Goal: Information Seeking & Learning: Learn about a topic

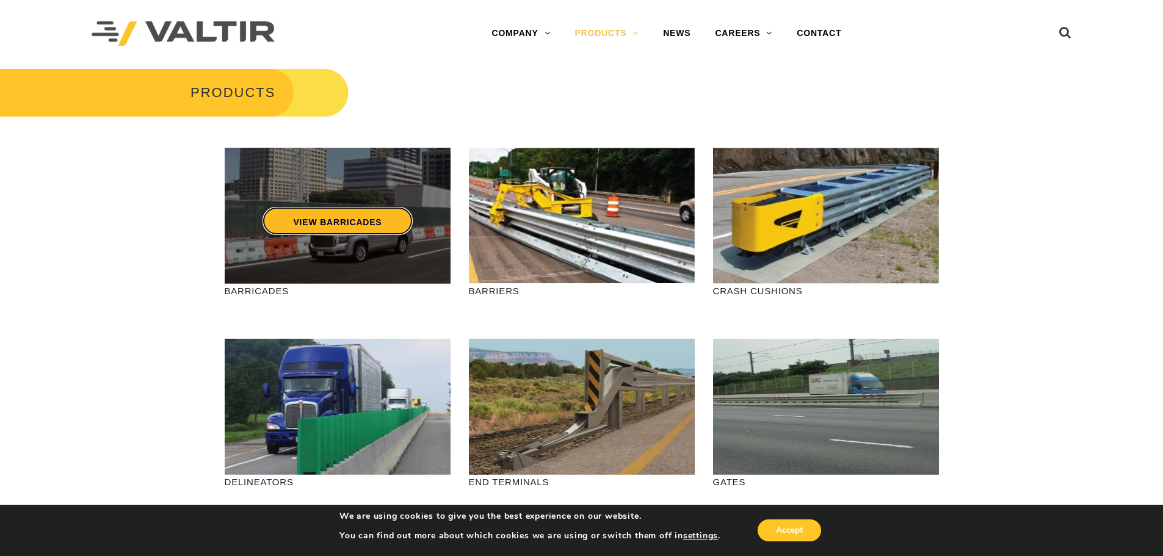
click at [366, 214] on link "VIEW BARRICADES" at bounding box center [337, 221] width 150 height 28
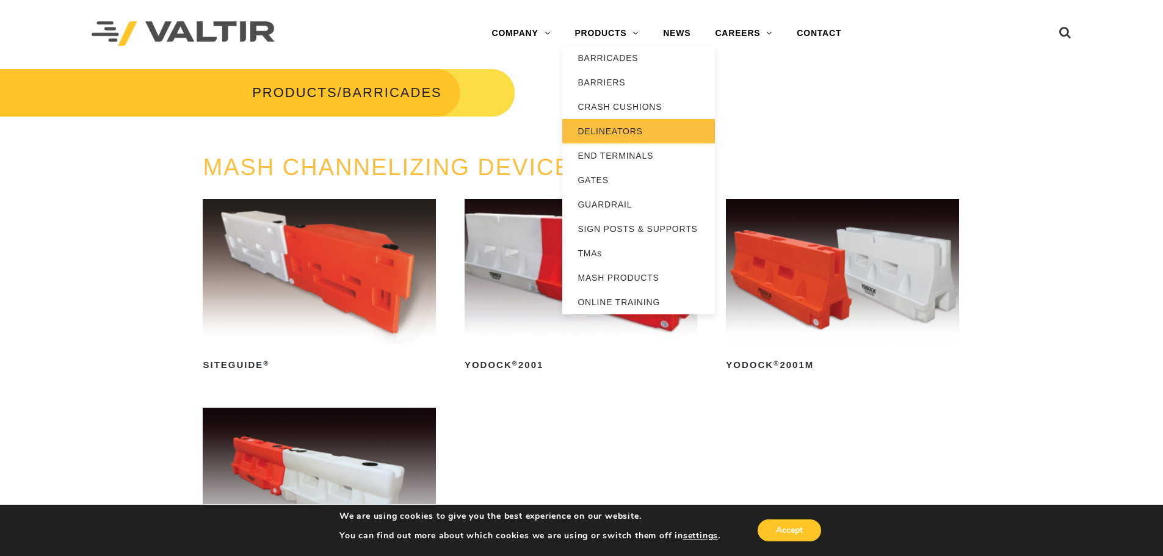
click at [591, 126] on link "DELINEATORS" at bounding box center [638, 131] width 153 height 24
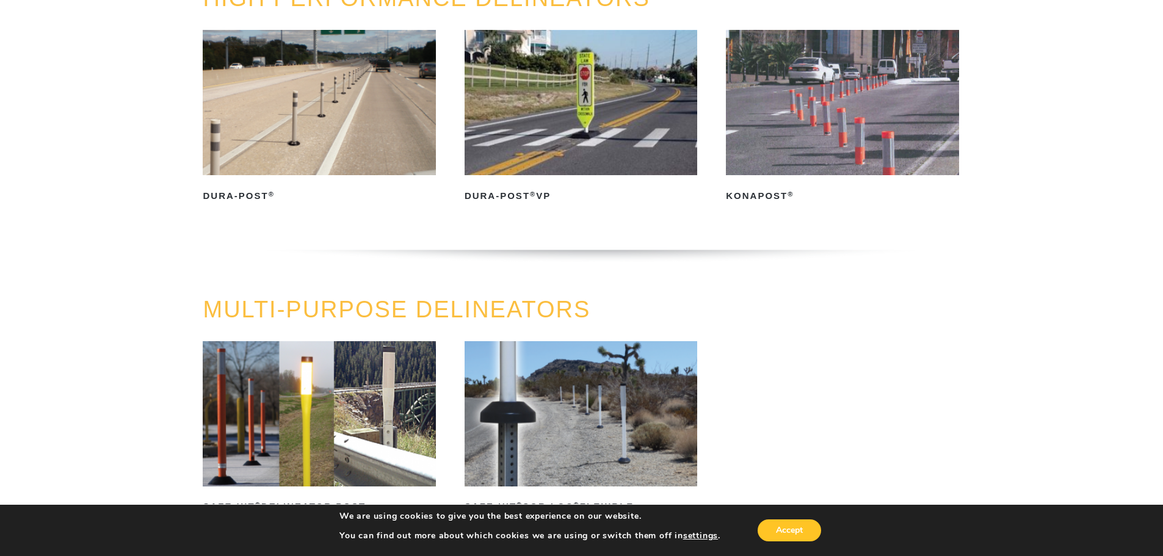
scroll to position [183, 0]
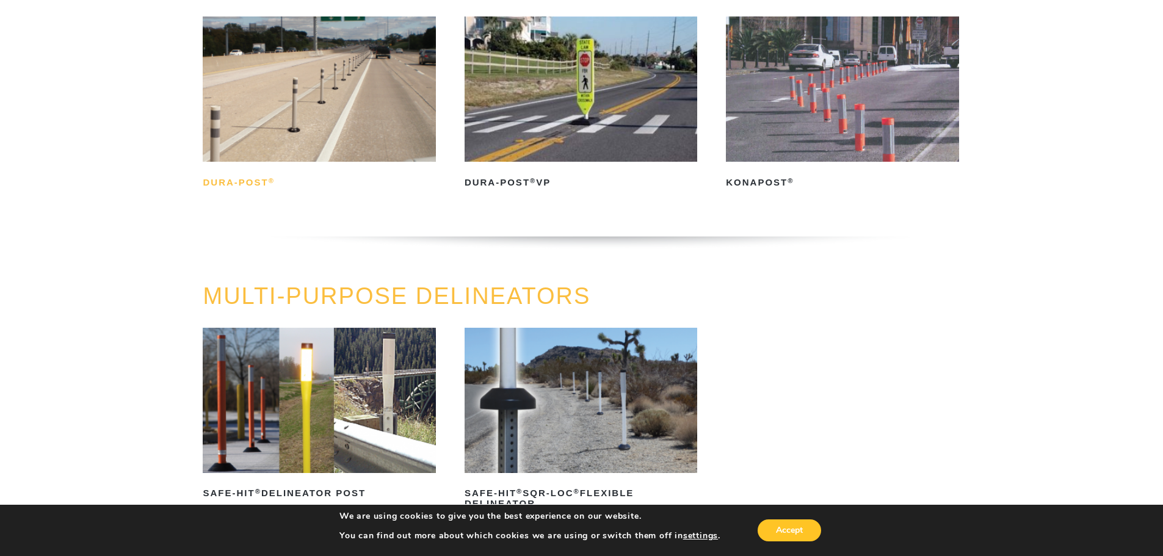
click at [253, 177] on h2 "Dura-Post ®" at bounding box center [319, 183] width 233 height 20
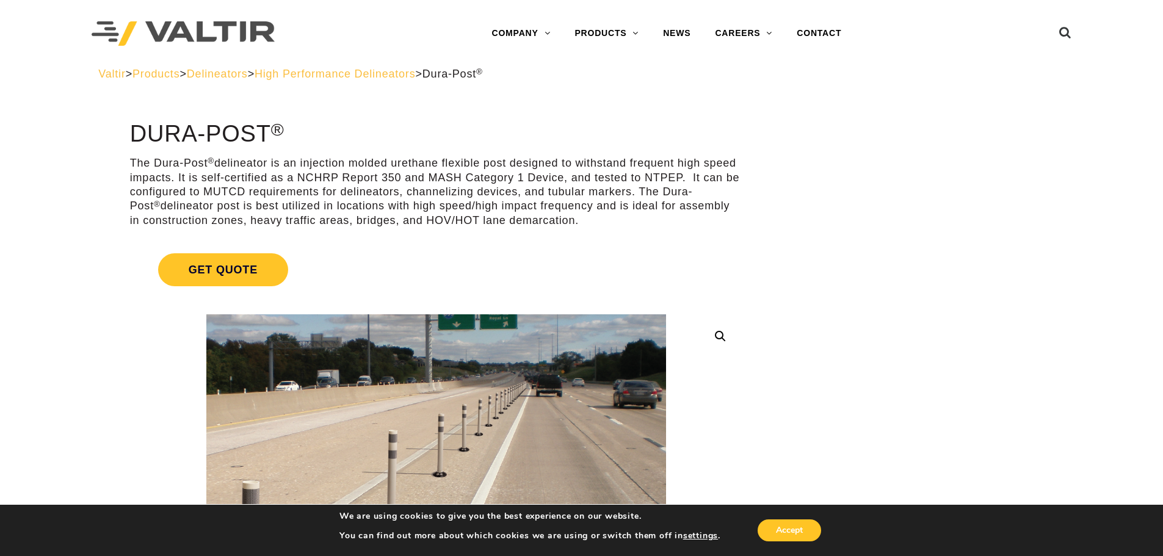
click at [416, 76] on span "High Performance Delineators" at bounding box center [335, 74] width 161 height 12
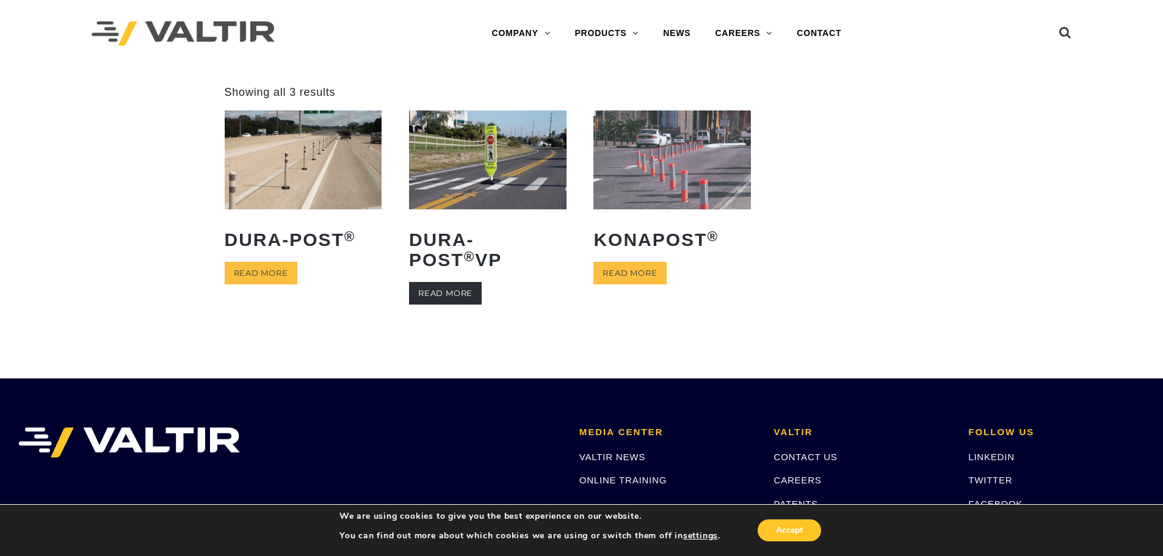
click at [458, 287] on link "Read more" at bounding box center [445, 293] width 73 height 23
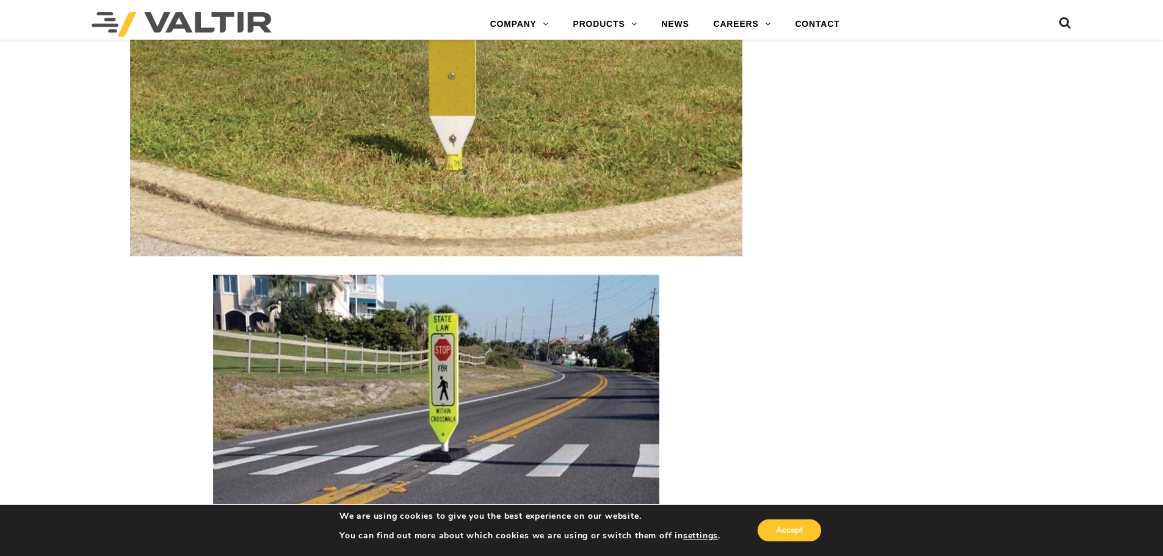
scroll to position [1587, 0]
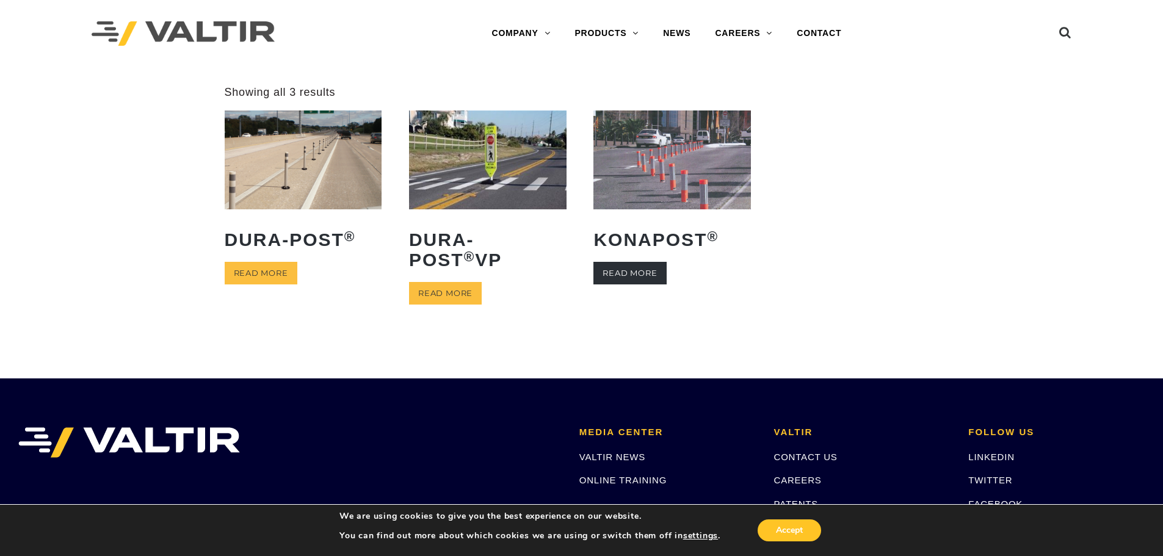
click at [624, 263] on link "Read more" at bounding box center [629, 273] width 73 height 23
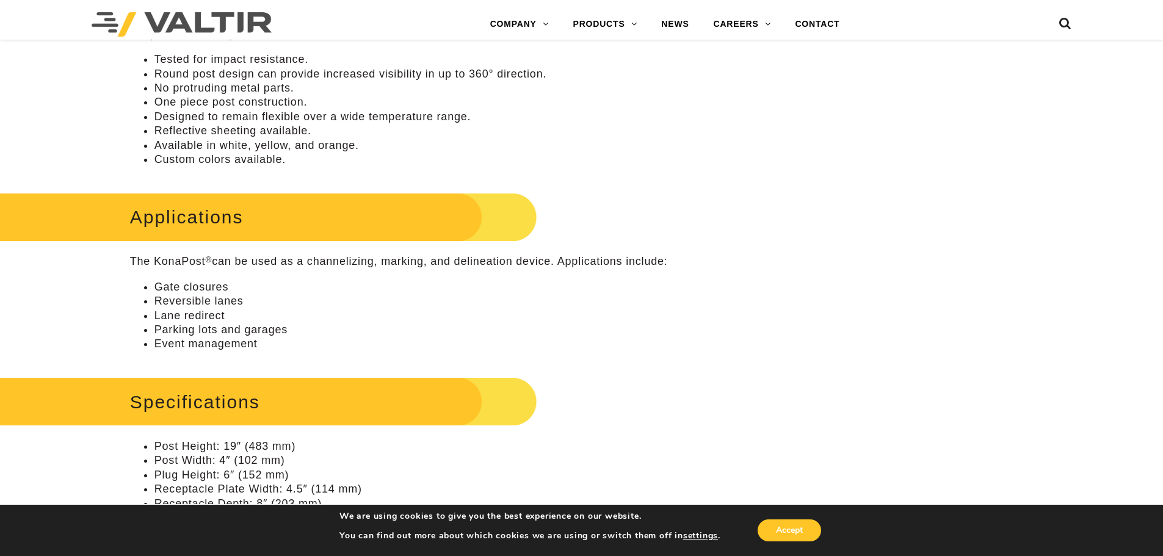
scroll to position [427, 0]
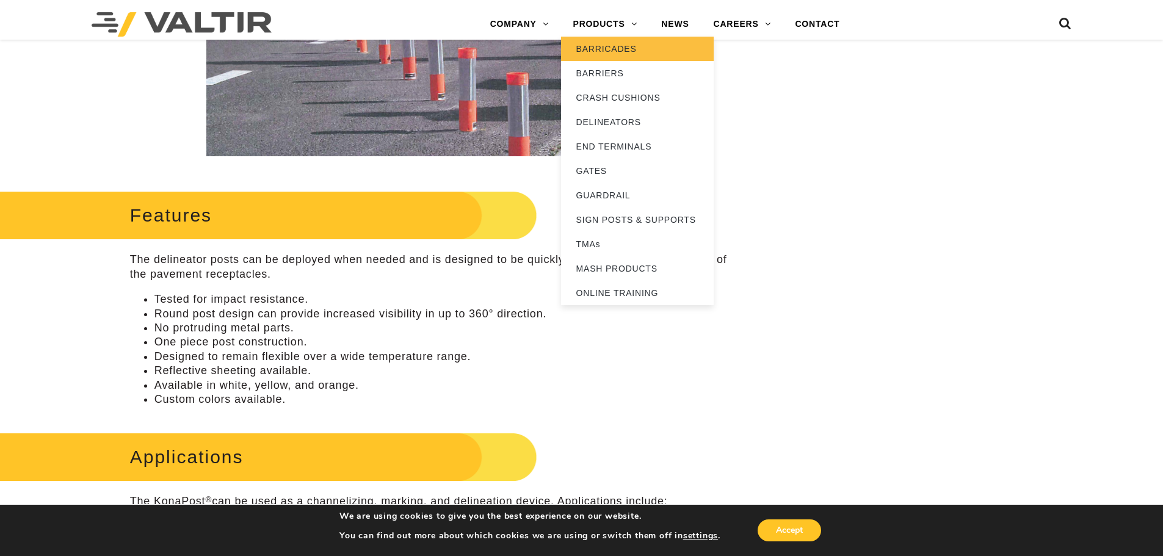
click at [604, 56] on link "BARRICADES" at bounding box center [637, 49] width 153 height 24
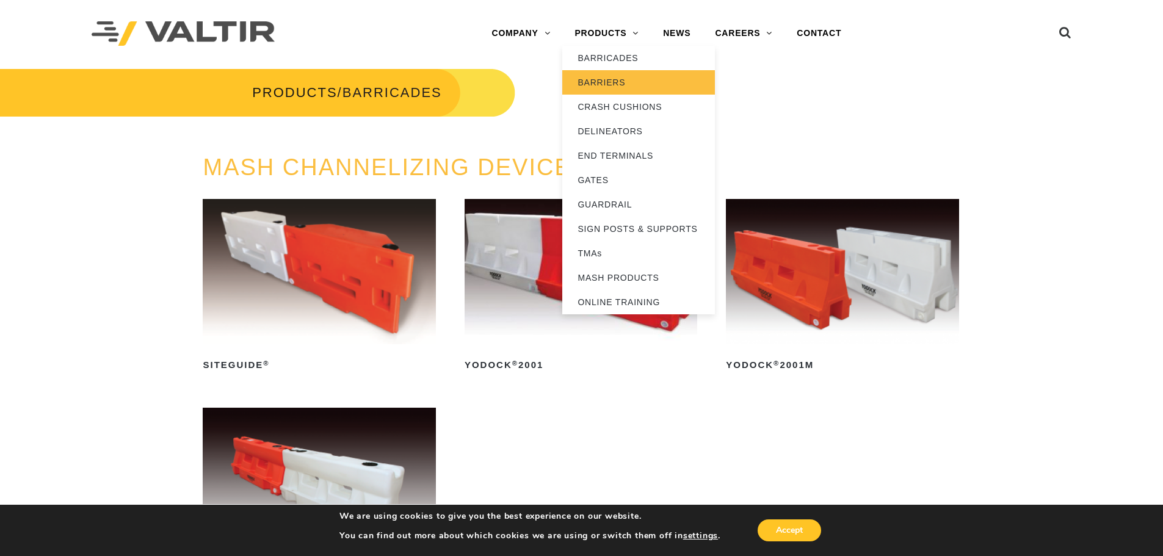
click at [584, 79] on link "BARRIERS" at bounding box center [638, 82] width 153 height 24
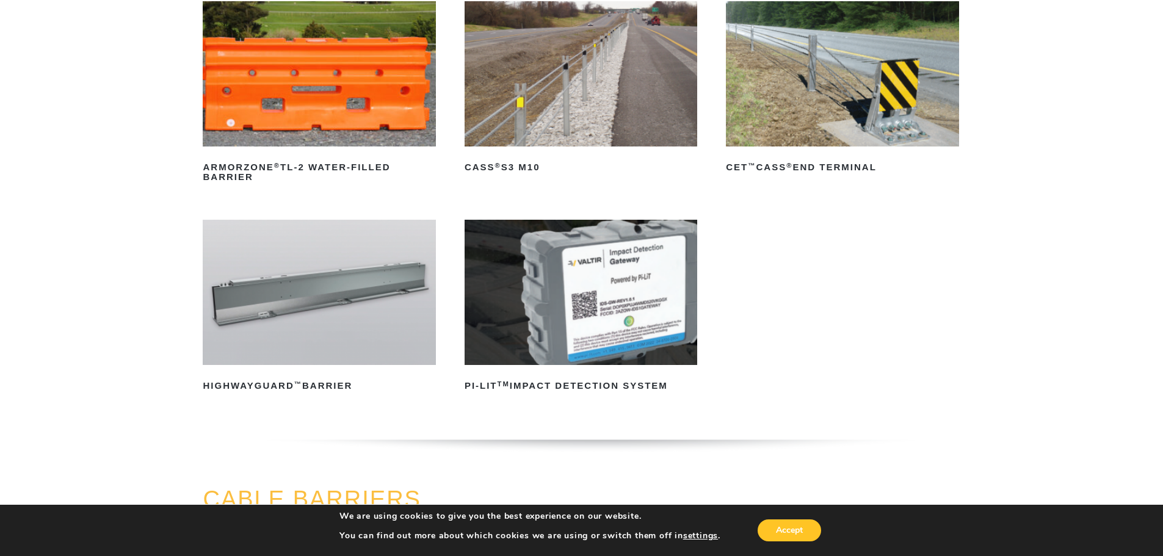
scroll to position [122, 0]
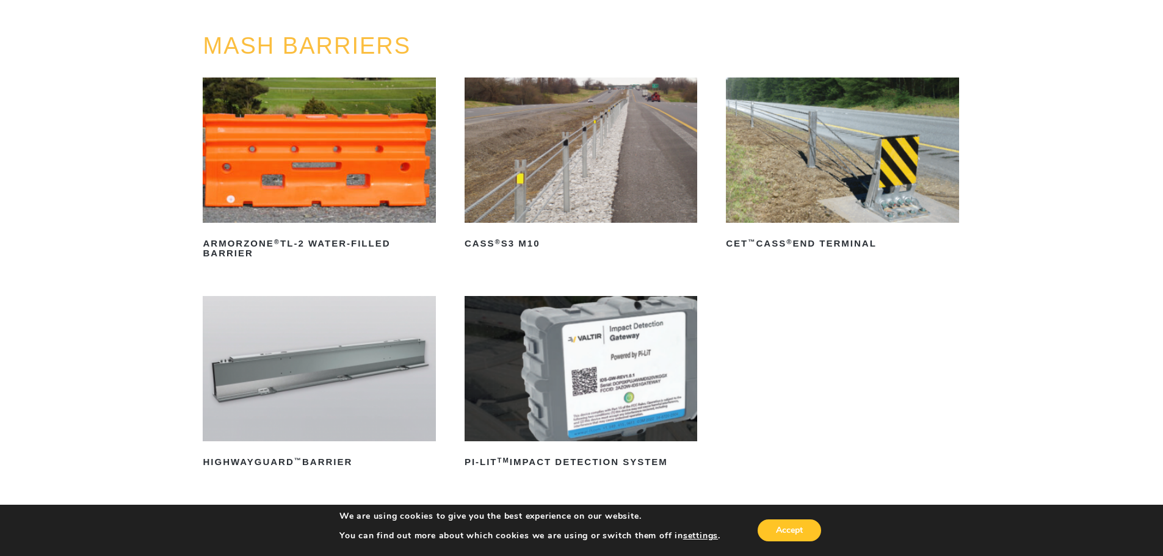
click at [349, 191] on img at bounding box center [319, 150] width 233 height 145
